Goal: Task Accomplishment & Management: Complete application form

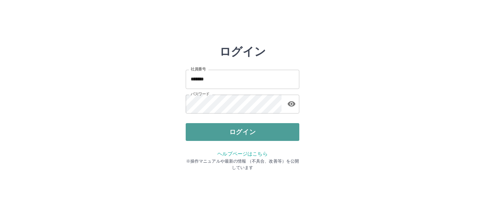
click at [206, 125] on button "ログイン" at bounding box center [243, 132] width 114 height 18
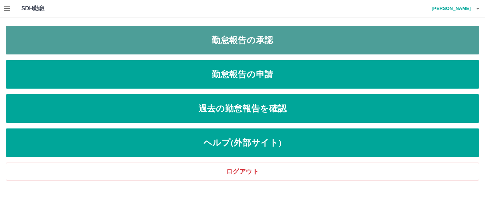
click at [232, 44] on link "勤怠報告の承認" at bounding box center [243, 40] width 474 height 28
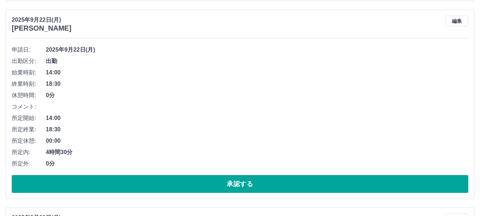
scroll to position [284, 0]
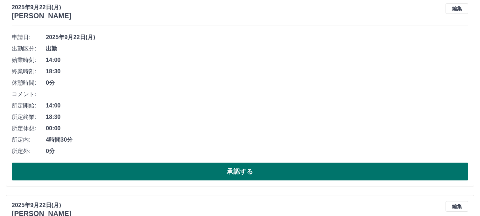
click at [117, 170] on button "承認する" at bounding box center [240, 171] width 457 height 18
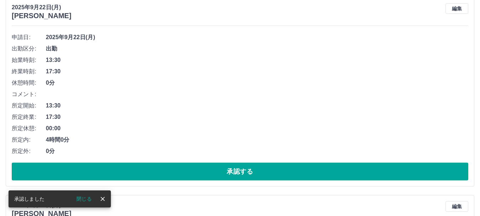
scroll to position [87, 0]
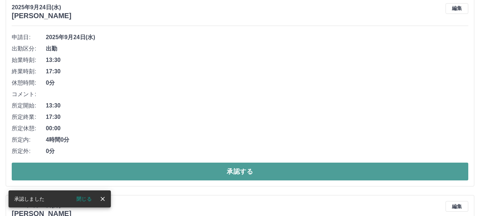
click at [125, 167] on button "承認する" at bounding box center [240, 171] width 457 height 18
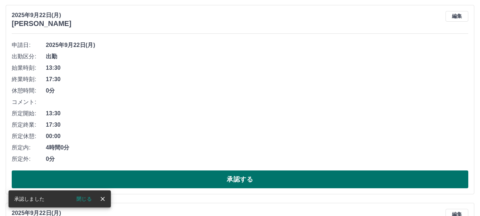
scroll to position [71, 0]
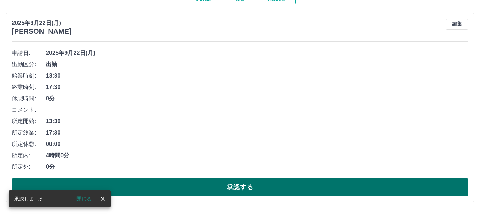
click at [169, 185] on button "承認する" at bounding box center [240, 187] width 457 height 18
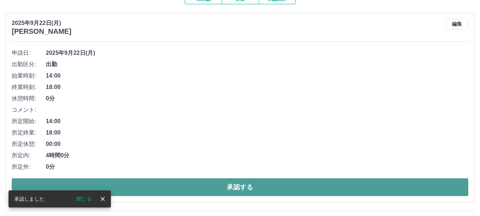
click at [188, 183] on button "承認する" at bounding box center [240, 187] width 457 height 18
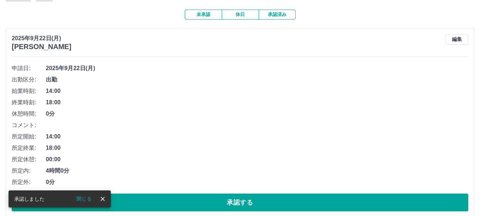
scroll to position [87, 0]
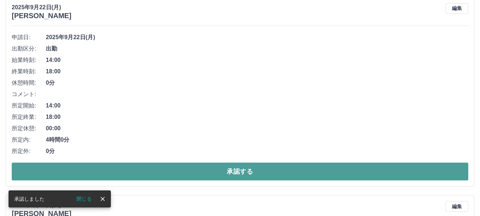
click at [163, 170] on button "承認する" at bounding box center [240, 171] width 457 height 18
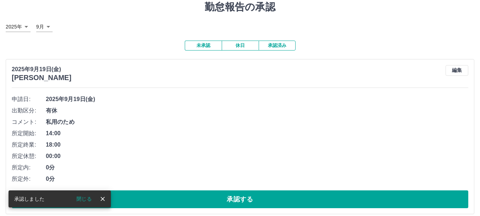
scroll to position [71, 0]
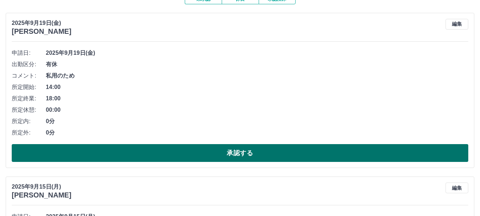
click at [143, 153] on button "承認する" at bounding box center [240, 153] width 457 height 18
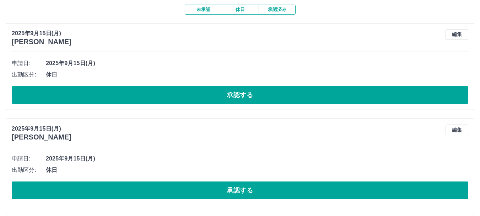
scroll to position [0, 0]
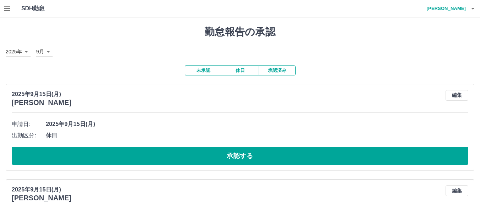
click at [9, 4] on button "button" at bounding box center [7, 8] width 14 height 17
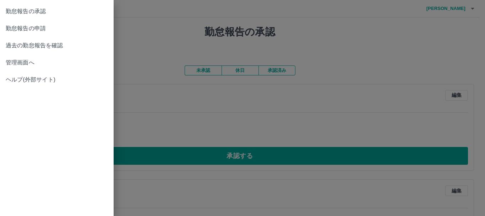
click at [15, 62] on span "管理画面へ" at bounding box center [57, 62] width 102 height 9
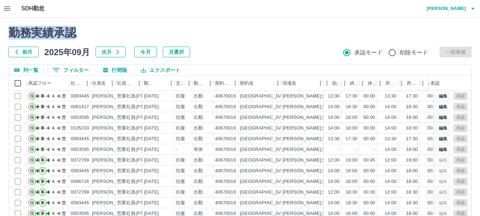
drag, startPoint x: 81, startPoint y: 31, endPoint x: 4, endPoint y: 26, distance: 77.3
click at [4, 26] on div "勤務実績承認 前月 [DATE] 次月 今月 月選択 承認モード 削除モード 一括承認 列一覧 0 フィルター 行間隔 エクスポート 承認フロー 社員番号 社…" at bounding box center [240, 158] width 480 height 283
click at [2, 25] on div "勤務実績承認 前月 [DATE] 次月 今月 月選択 承認モード 削除モード 一括承認 列一覧 0 フィルター 行間隔 エクスポート 承認フロー 社員番号 社…" at bounding box center [240, 158] width 480 height 283
drag, startPoint x: 3, startPoint y: 25, endPoint x: 84, endPoint y: 36, distance: 81.0
click at [84, 36] on div "勤務実績承認 前月 [DATE] 次月 今月 月選択 承認モード 削除モード 一括承認 列一覧 0 フィルター 行間隔 エクスポート 承認フロー 社員番号 社…" at bounding box center [240, 158] width 480 height 283
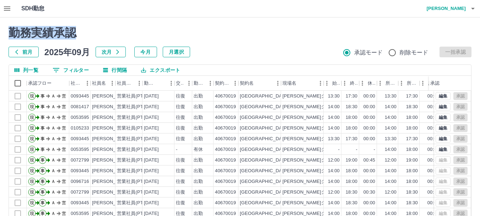
click at [104, 32] on h2 "勤務実績承認" at bounding box center [240, 33] width 463 height 14
drag, startPoint x: 11, startPoint y: 27, endPoint x: 66, endPoint y: 38, distance: 56.5
click at [62, 41] on div "勤務実績承認 前月 2025年09月 次月 今月 月選択 承認モード 削除モード 一括承認" at bounding box center [240, 41] width 463 height 31
click at [88, 31] on h2 "勤務実績承認" at bounding box center [240, 33] width 463 height 14
drag, startPoint x: 85, startPoint y: 31, endPoint x: 11, endPoint y: 27, distance: 74.4
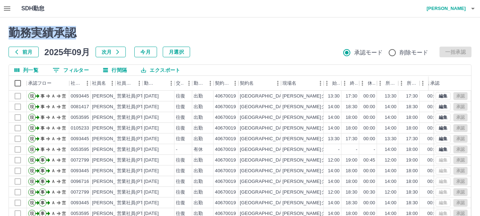
click at [11, 27] on h2 "勤務実績承認" at bounding box center [240, 33] width 463 height 14
click at [6, 24] on div "勤務実績承認 前月 [DATE] 次月 今月 月選択 承認モード 削除モード 一括承認 列一覧 0 フィルター 行間隔 エクスポート 承認フロー 社員番号 社…" at bounding box center [240, 158] width 480 height 283
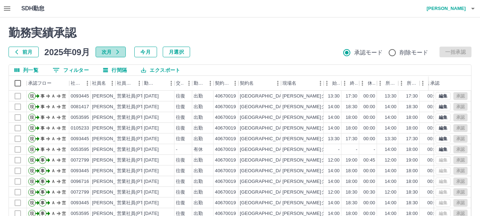
click at [107, 52] on button "次月" at bounding box center [111, 52] width 30 height 11
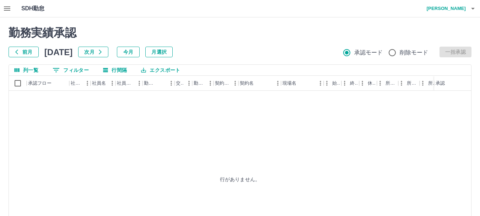
click at [28, 50] on button "前月" at bounding box center [24, 52] width 30 height 11
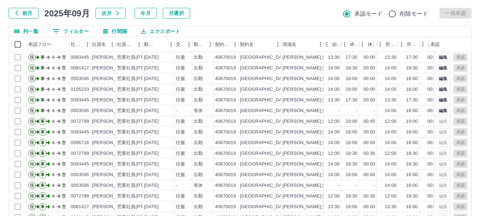
scroll to position [85, 0]
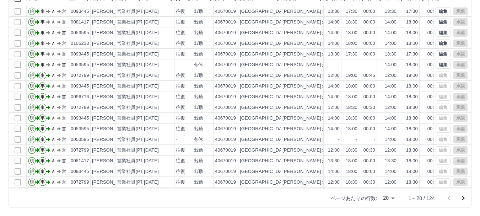
click at [463, 195] on icon "次のページへ" at bounding box center [463, 198] width 9 height 9
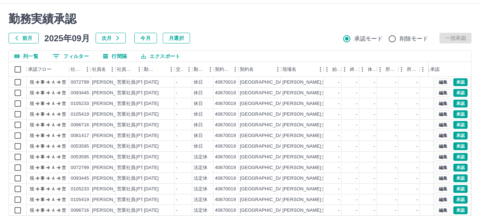
scroll to position [14, 0]
click at [212, 26] on h2 "勤務実績承認" at bounding box center [240, 19] width 463 height 14
drag, startPoint x: 97, startPoint y: 14, endPoint x: 0, endPoint y: 14, distance: 97.4
click at [0, 14] on div "勤務実績承認 前月 [DATE] 次月 今月 月選択 承認モード 削除モード 一括承認 列一覧 0 フィルター 行間隔 エクスポート 承認フロー 社員番号 社…" at bounding box center [240, 145] width 480 height 283
click at [121, 26] on h2 "勤務実績承認" at bounding box center [240, 19] width 463 height 14
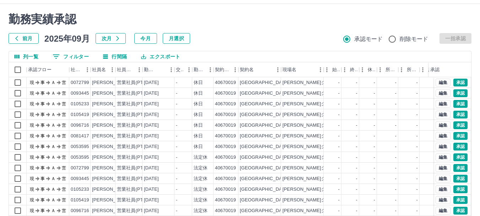
scroll to position [7, 0]
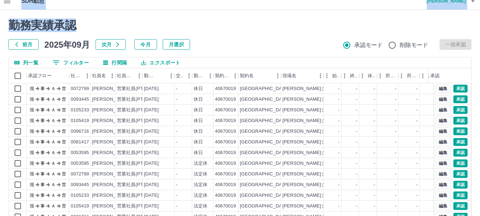
drag, startPoint x: 1, startPoint y: 3, endPoint x: 94, endPoint y: 17, distance: 93.5
click at [94, 17] on div "SDH勤怠 [PERSON_NAME] 勤務実績承認 前月 [DATE] 次月 今月 月選択 承認モード 削除モード 一括承認 列一覧 0 フィルター 行間隔…" at bounding box center [240, 143] width 480 height 300
click at [125, 21] on h2 "勤務実績承認" at bounding box center [240, 25] width 463 height 14
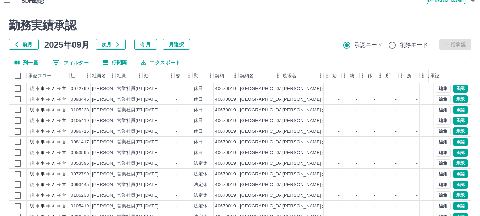
click at [127, 18] on div "勤務実績承認 前月 [DATE] 次月 今月 月選択 承認モード 削除モード 一括承認 列一覧 0 フィルター 行間隔 エクスポート 承認フロー 社員番号 社…" at bounding box center [240, 151] width 480 height 283
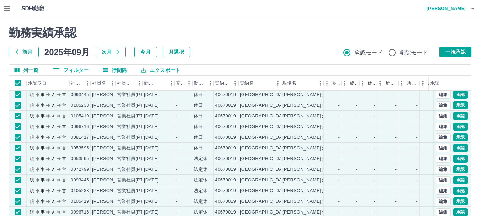
scroll to position [0, 0]
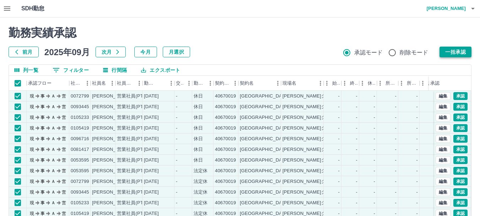
click at [466, 53] on button "一括承認" at bounding box center [456, 52] width 32 height 11
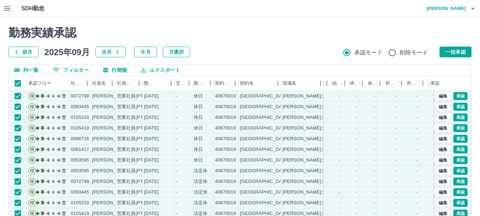
click at [0, 103] on div "勤務実績承認 前月 [DATE] 次月 今月 月選択 承認モード 削除モード 一括承認 列一覧 0 フィルター 行間隔 エクスポート 承認フロー 社員番号 社…" at bounding box center [240, 158] width 480 height 283
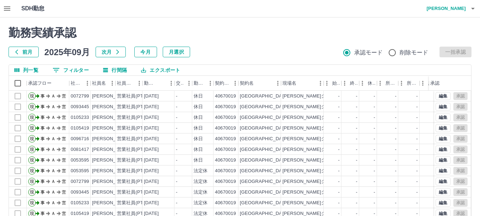
drag, startPoint x: 205, startPoint y: 24, endPoint x: 250, endPoint y: 26, distance: 44.8
click at [207, 24] on div "勤務実績承認 前月 [DATE] 次月 今月 月選択 承認モード 削除モード 一括承認 列一覧 0 フィルター 行間隔 エクスポート 承認フロー 社員番号 社…" at bounding box center [240, 158] width 480 height 283
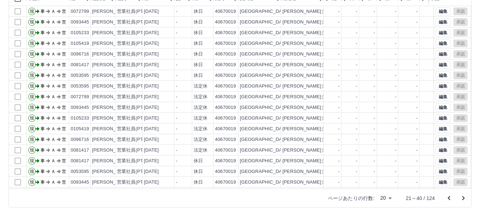
scroll to position [36, 0]
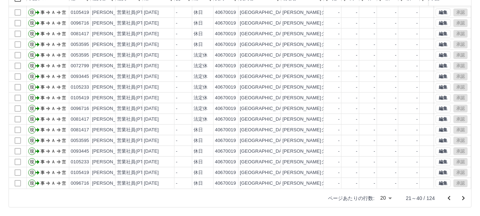
click at [466, 199] on icon "次のページへ" at bounding box center [463, 198] width 9 height 9
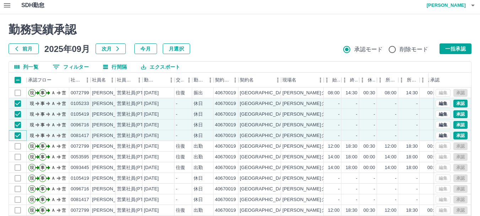
scroll to position [0, 0]
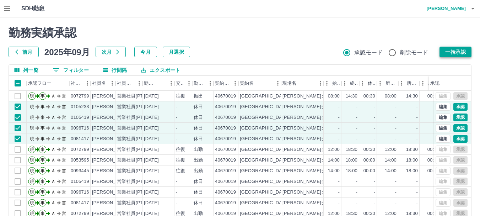
click at [456, 53] on button "一括承認" at bounding box center [456, 52] width 32 height 11
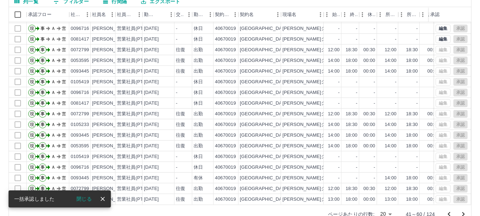
scroll to position [85, 0]
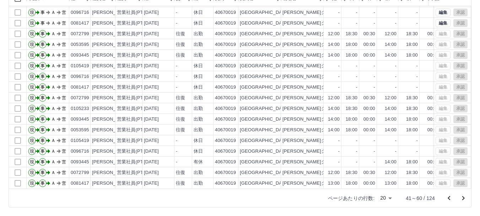
drag, startPoint x: 463, startPoint y: 200, endPoint x: 393, endPoint y: 194, distance: 70.6
click at [463, 199] on icon "次のページへ" at bounding box center [463, 198] width 9 height 9
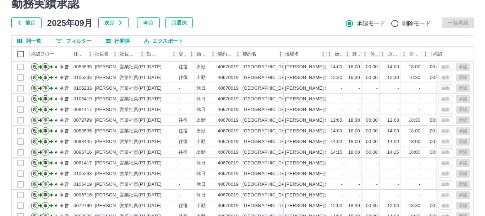
scroll to position [0, 0]
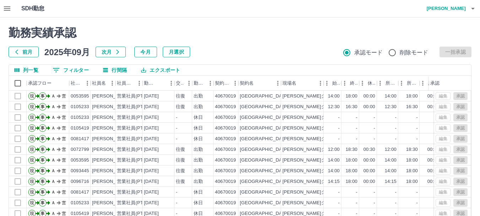
click at [6, 12] on icon "button" at bounding box center [7, 8] width 9 height 9
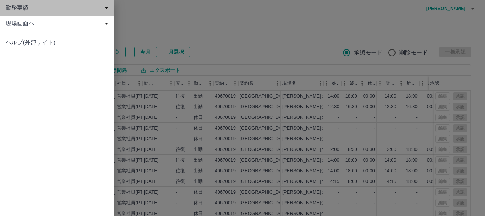
click at [55, 10] on span "勤務実績" at bounding box center [58, 8] width 105 height 9
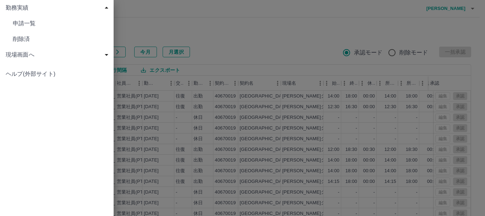
click at [39, 55] on span "現場画面へ" at bounding box center [58, 54] width 105 height 9
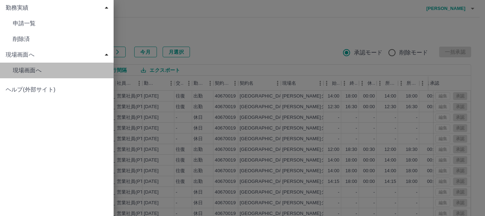
click at [39, 70] on span "現場画面へ" at bounding box center [60, 70] width 95 height 9
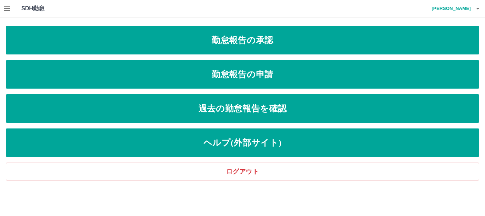
click at [174, 4] on div "SDH勤怠 [PERSON_NAME]" at bounding box center [242, 8] width 485 height 17
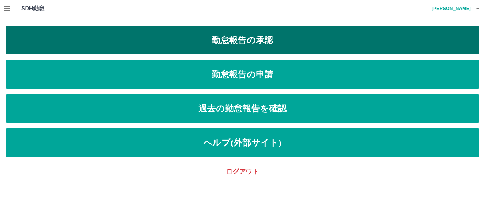
click at [238, 38] on link "勤怠報告の承認" at bounding box center [243, 40] width 474 height 28
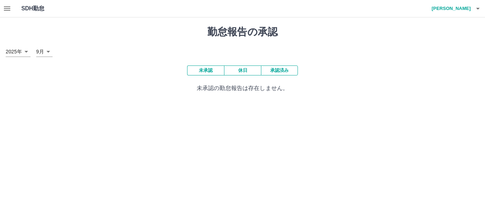
click at [6, 12] on icon "button" at bounding box center [7, 8] width 9 height 9
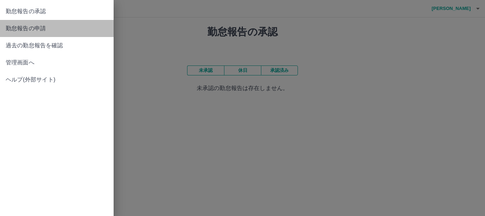
click at [52, 27] on span "勤怠報告の申請" at bounding box center [57, 28] width 102 height 9
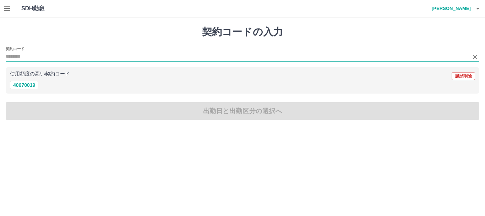
click at [22, 53] on input "契約コード" at bounding box center [237, 56] width 463 height 9
click at [18, 57] on input "契約コード" at bounding box center [237, 56] width 463 height 9
click at [14, 37] on h1 "契約コードの入力" at bounding box center [243, 32] width 474 height 12
click at [22, 56] on input "契約コード" at bounding box center [237, 56] width 463 height 9
click at [25, 56] on input "契約コード" at bounding box center [237, 56] width 463 height 9
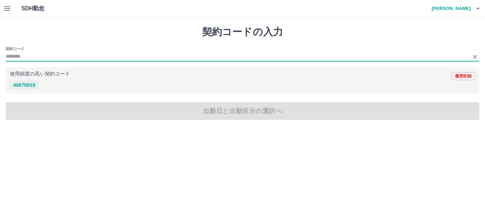
click at [24, 86] on button "40670019" at bounding box center [24, 85] width 28 height 9
type input "********"
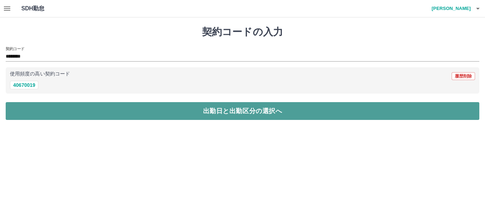
click at [104, 112] on button "出勤日と出勤区分の選択へ" at bounding box center [243, 111] width 474 height 18
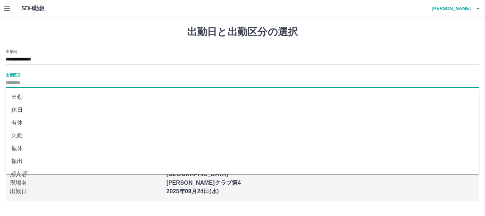
click at [11, 81] on input "出勤区分" at bounding box center [243, 83] width 474 height 9
click at [61, 56] on input "**********" at bounding box center [243, 59] width 474 height 9
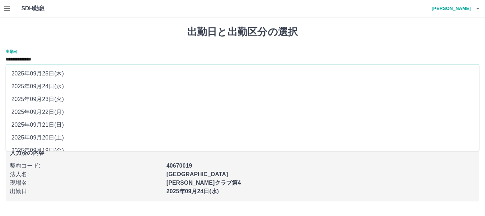
click at [52, 112] on li "2025年09月22日(月)" at bounding box center [243, 112] width 474 height 13
type input "**********"
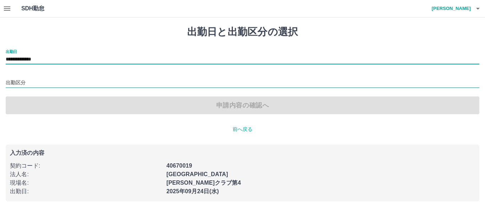
click at [30, 82] on input "出勤区分" at bounding box center [243, 83] width 474 height 9
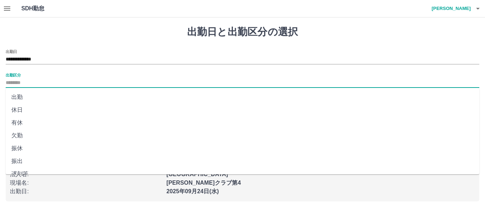
click at [22, 161] on li "振出" at bounding box center [243, 161] width 474 height 13
type input "**"
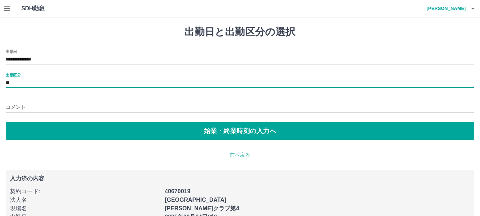
click at [19, 108] on input "コメント" at bounding box center [240, 107] width 469 height 10
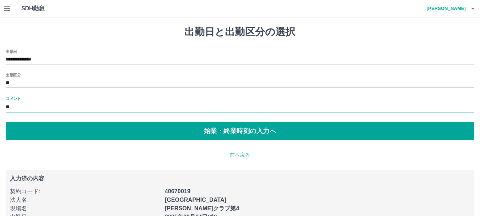
type input "*"
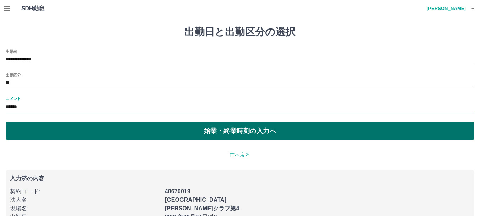
type input "******"
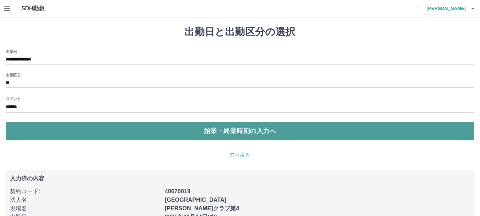
click at [153, 134] on button "始業・終業時刻の入力へ" at bounding box center [240, 131] width 469 height 18
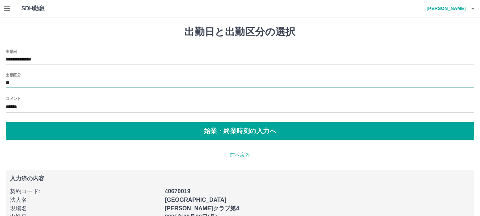
click at [19, 84] on input "**" at bounding box center [240, 83] width 469 height 9
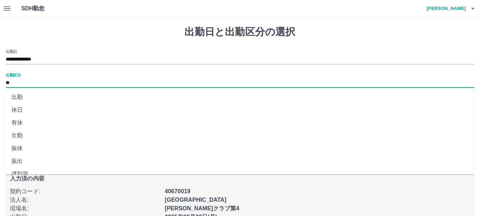
click at [22, 145] on li "振休" at bounding box center [240, 148] width 469 height 13
type input "**"
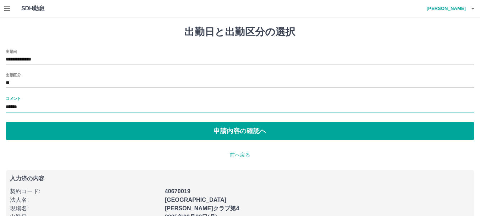
click at [14, 107] on input "******" at bounding box center [240, 107] width 469 height 10
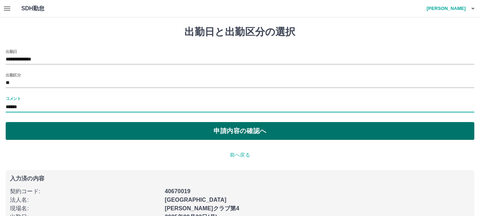
type input "******"
click at [96, 131] on button "申請内容の確認へ" at bounding box center [240, 131] width 469 height 18
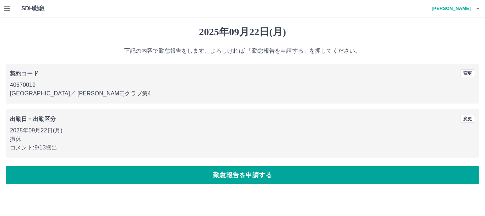
click at [70, 93] on p "[GEOGRAPHIC_DATA] ／ [PERSON_NAME]ひまわりクラブ第4" at bounding box center [243, 93] width 466 height 9
click at [44, 130] on p "2025年09月22日(月)" at bounding box center [243, 130] width 466 height 9
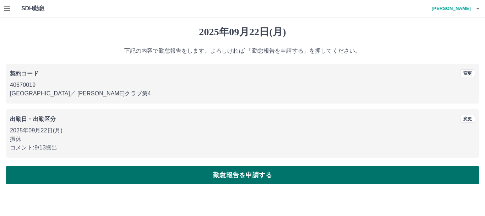
click at [157, 177] on button "勤怠報告を申請する" at bounding box center [243, 175] width 474 height 18
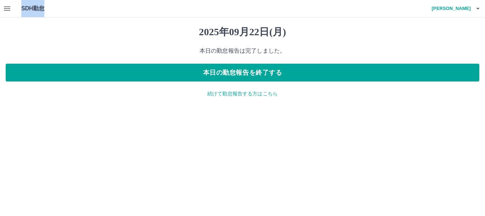
drag, startPoint x: 73, startPoint y: 15, endPoint x: 12, endPoint y: 7, distance: 61.5
click at [12, 7] on div "SDH勤怠 [PERSON_NAME]" at bounding box center [242, 8] width 485 height 17
click at [55, 4] on h1 "SDH勤怠" at bounding box center [44, 8] width 46 height 17
click at [5, 6] on icon "button" at bounding box center [7, 8] width 6 height 4
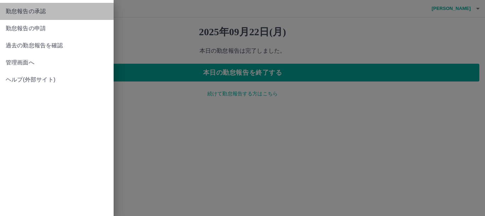
click at [50, 12] on span "勤怠報告の承認" at bounding box center [57, 11] width 102 height 9
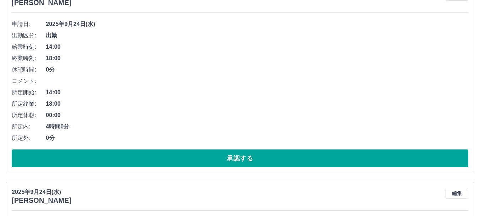
scroll to position [142, 0]
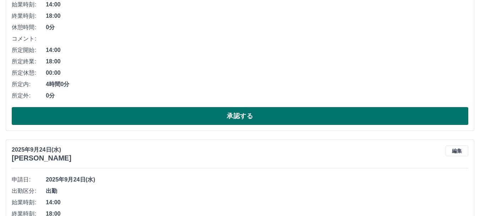
click at [173, 118] on button "承認する" at bounding box center [240, 116] width 457 height 18
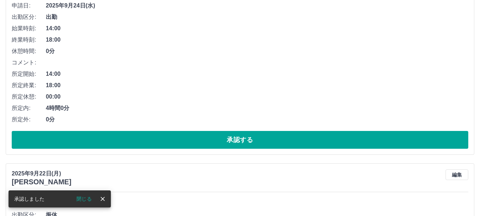
scroll to position [107, 0]
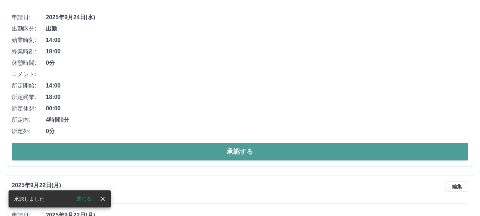
click at [202, 147] on button "承認する" at bounding box center [240, 152] width 457 height 18
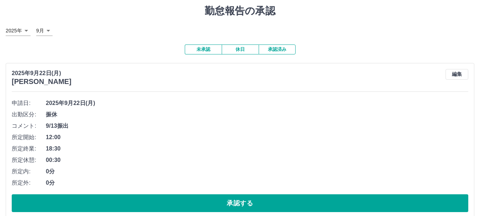
scroll to position [32, 0]
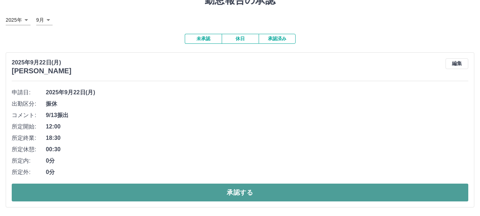
click at [168, 193] on button "承認する" at bounding box center [240, 192] width 457 height 18
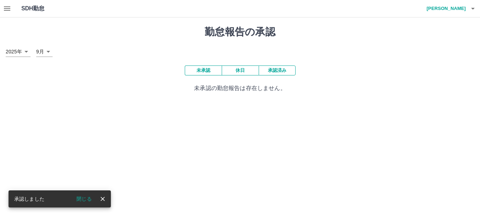
scroll to position [0, 0]
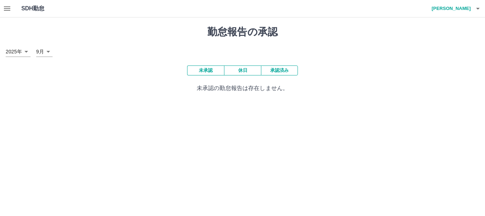
click at [5, 10] on icon "button" at bounding box center [7, 8] width 9 height 9
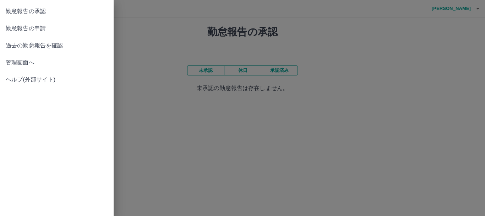
click at [165, 44] on div at bounding box center [242, 108] width 485 height 216
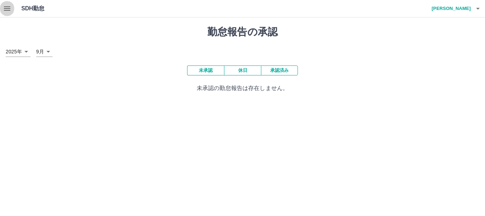
click at [5, 10] on icon "button" at bounding box center [7, 8] width 6 height 4
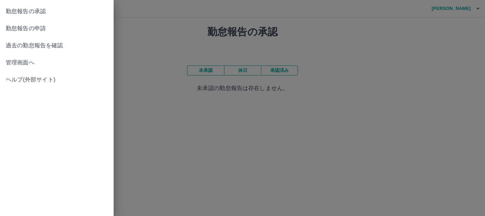
click at [26, 27] on span "勤怠報告の申請" at bounding box center [57, 28] width 102 height 9
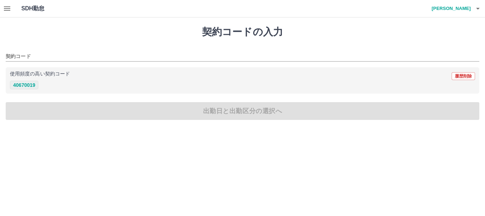
click at [26, 87] on button "40670019" at bounding box center [24, 85] width 28 height 9
type input "********"
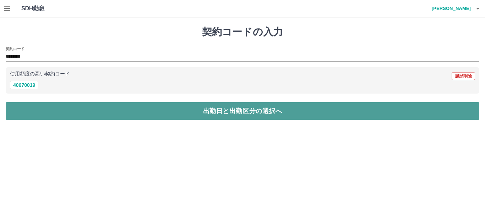
click at [64, 108] on button "出勤日と出勤区分の選択へ" at bounding box center [243, 111] width 474 height 18
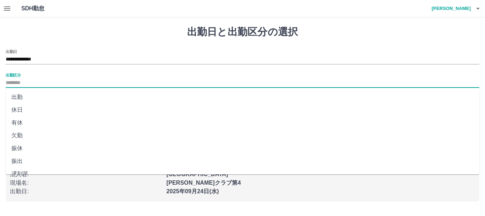
click at [19, 80] on input "出勤区分" at bounding box center [243, 83] width 474 height 9
click at [31, 98] on li "出勤" at bounding box center [243, 97] width 474 height 13
type input "**"
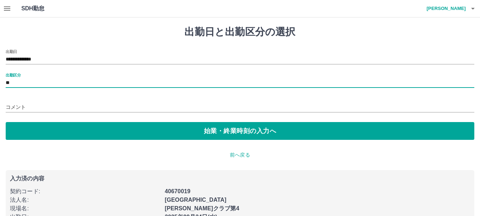
click at [21, 109] on input "コメント" at bounding box center [240, 107] width 469 height 10
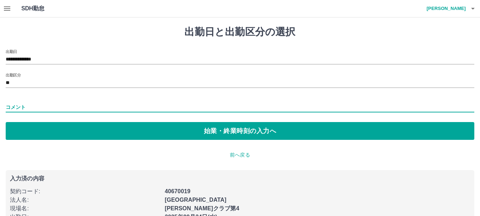
type input "*******"
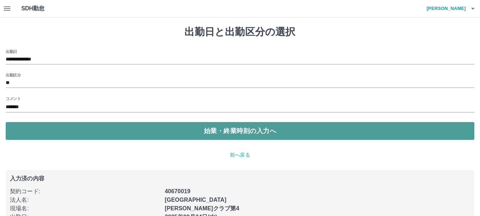
click at [44, 135] on button "始業・終業時刻の入力へ" at bounding box center [240, 131] width 469 height 18
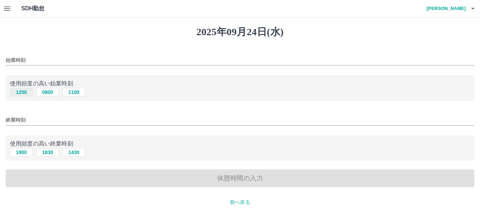
click at [25, 88] on button "1200" at bounding box center [21, 92] width 23 height 9
type input "****"
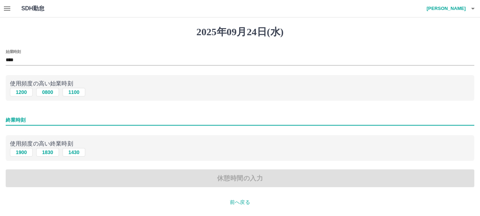
click at [29, 117] on input "終業時刻" at bounding box center [240, 120] width 469 height 10
type input "****"
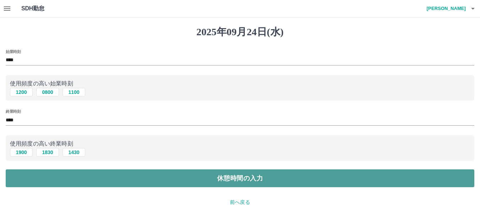
click at [65, 176] on button "休憩時間の入力" at bounding box center [240, 178] width 469 height 18
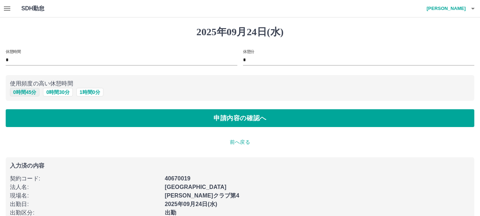
click at [29, 92] on button "0 時間 45 分" at bounding box center [24, 92] width 29 height 9
type input "**"
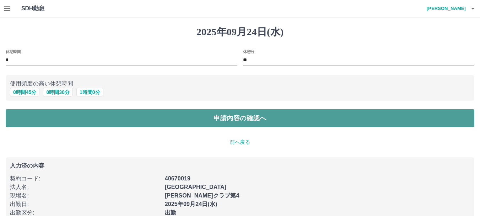
click at [62, 113] on button "申請内容の確認へ" at bounding box center [240, 118] width 469 height 18
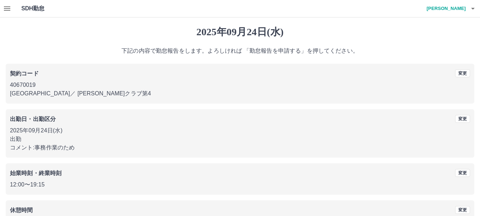
scroll to position [50, 0]
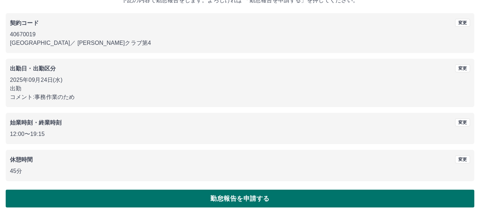
click at [161, 197] on button "勤怠報告を申請する" at bounding box center [240, 198] width 469 height 18
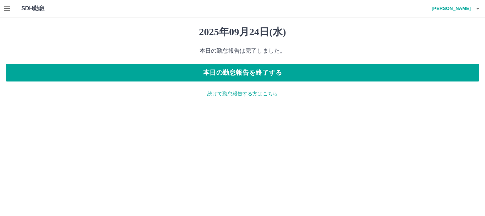
click at [5, 5] on icon "button" at bounding box center [7, 8] width 9 height 9
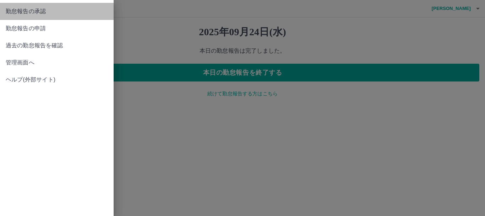
click at [36, 7] on link "勤怠報告の承認" at bounding box center [57, 11] width 114 height 17
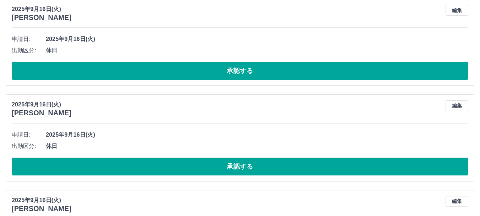
scroll to position [353, 0]
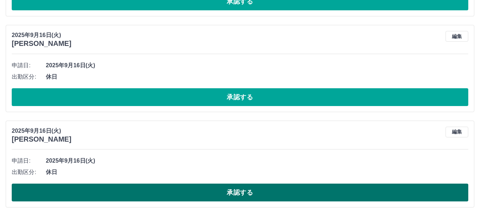
click at [155, 190] on button "承認する" at bounding box center [240, 192] width 457 height 18
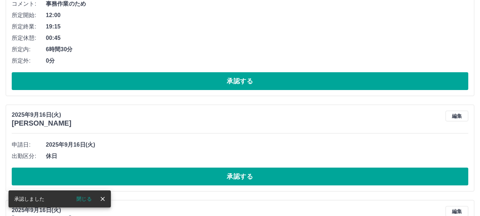
scroll to position [175, 0]
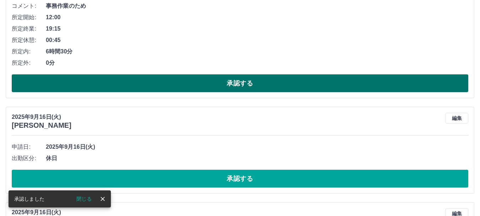
click at [170, 88] on button "承認する" at bounding box center [240, 83] width 457 height 18
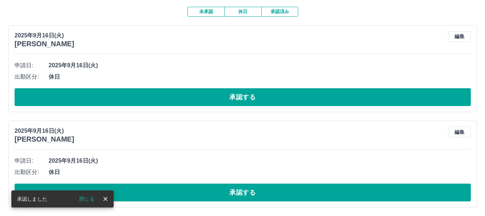
scroll to position [0, 0]
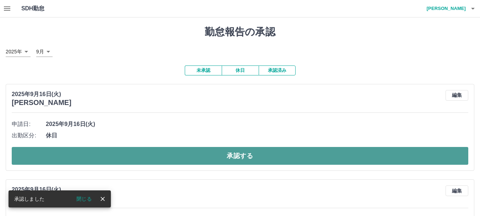
click at [174, 161] on button "承認する" at bounding box center [240, 156] width 457 height 18
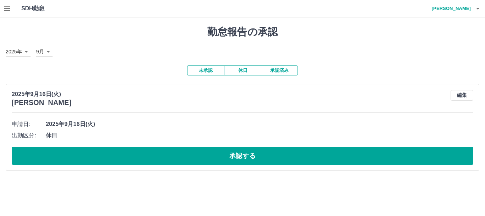
click at [174, 161] on button "承認する" at bounding box center [243, 156] width 462 height 18
